Goal: Information Seeking & Learning: Find contact information

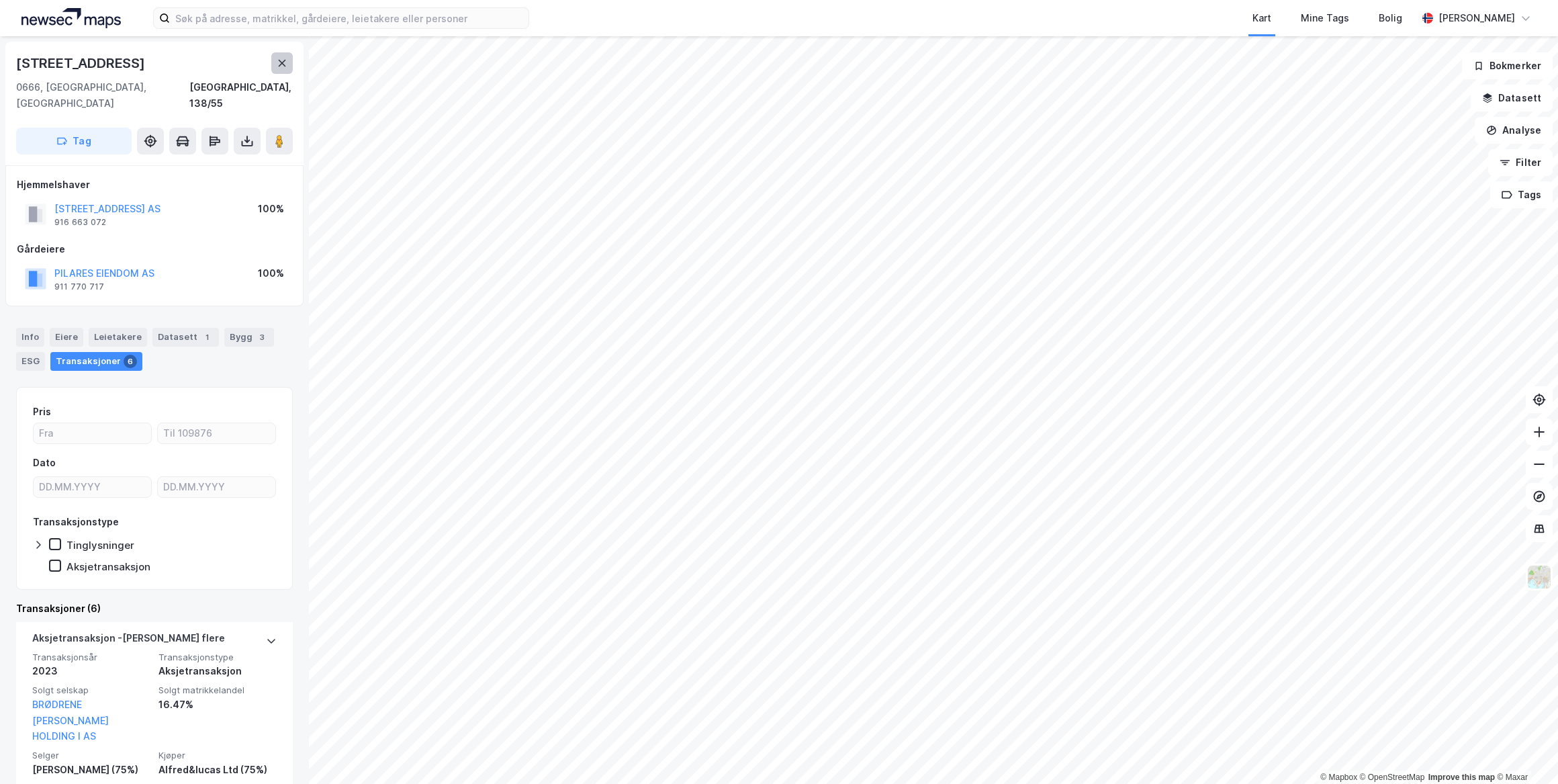
click at [278, 62] on icon at bounding box center [282, 63] width 11 height 11
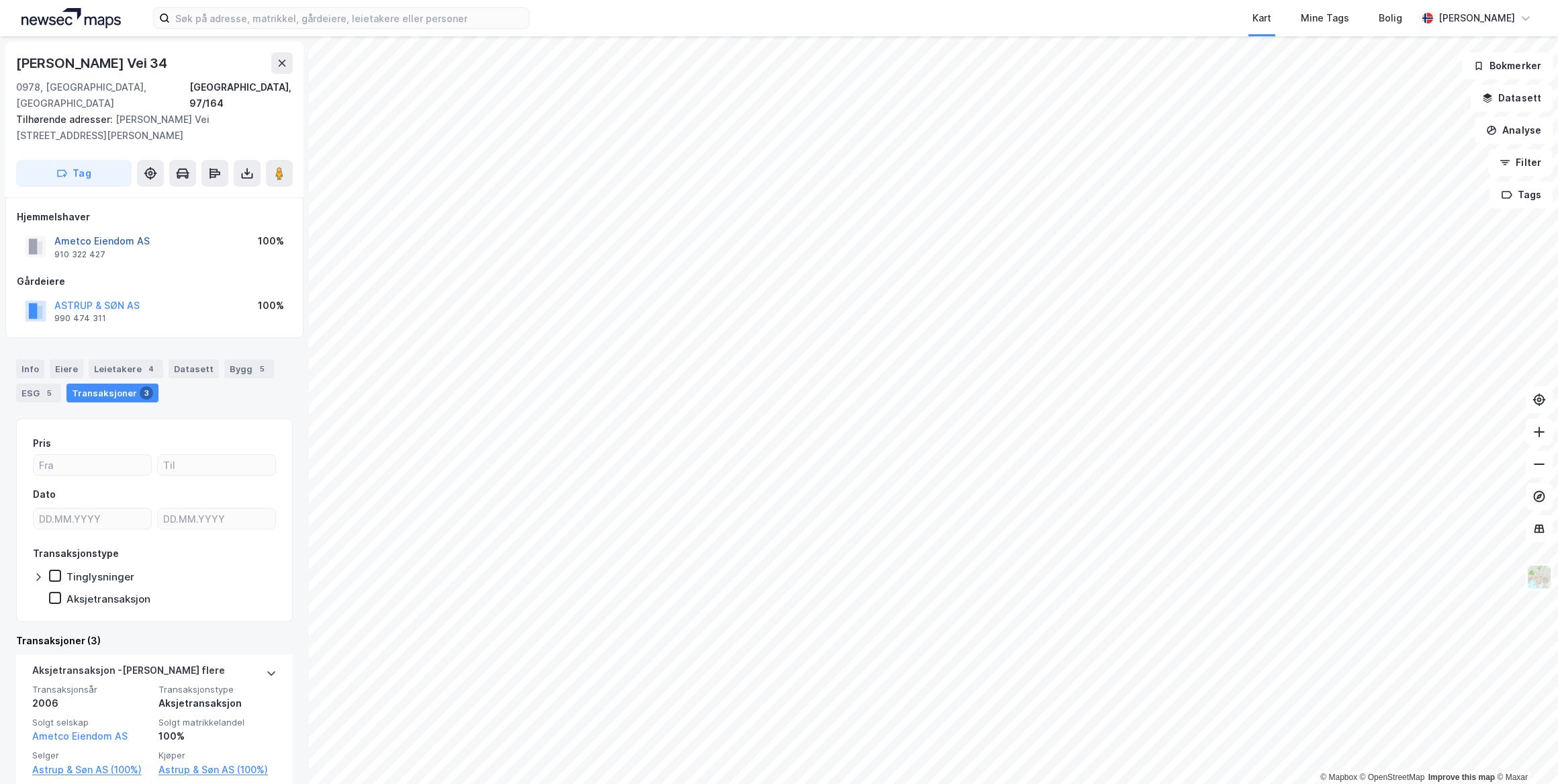
click at [0, 0] on button "Ametco Eiendom AS" at bounding box center [0, 0] width 0 height 0
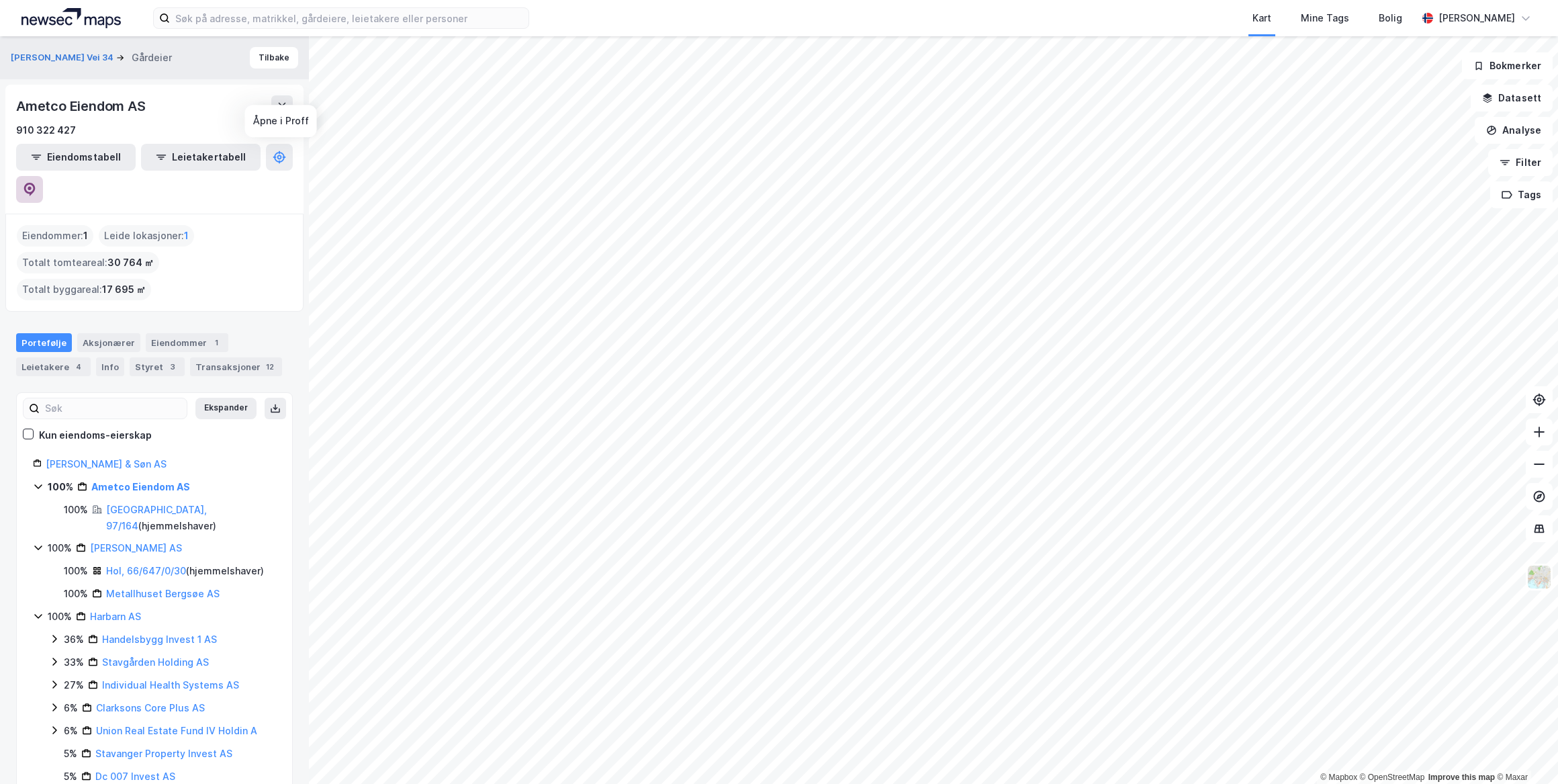
click at [36, 183] on icon at bounding box center [29, 189] width 13 height 13
